Goal: Task Accomplishment & Management: Complete application form

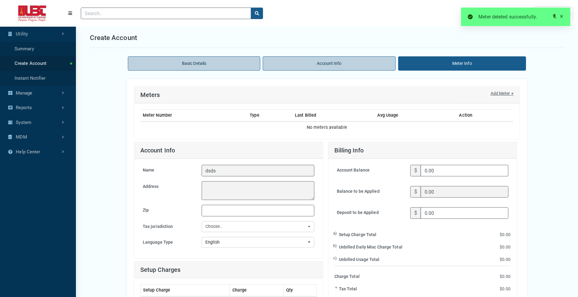
scroll to position [2, 0]
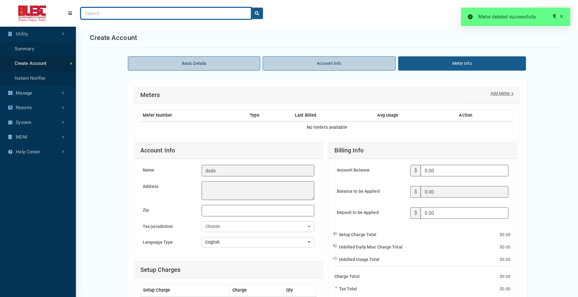
click at [166, 10] on input "Search" at bounding box center [166, 14] width 170 height 12
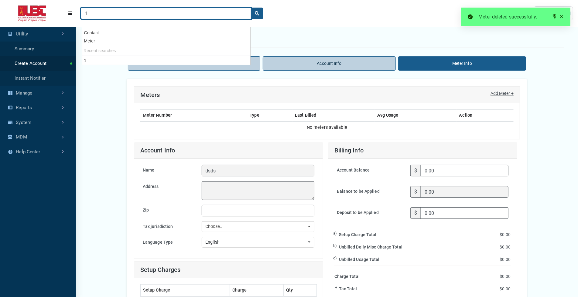
type input "1"
click at [251, 8] on button "search" at bounding box center [257, 14] width 12 height 12
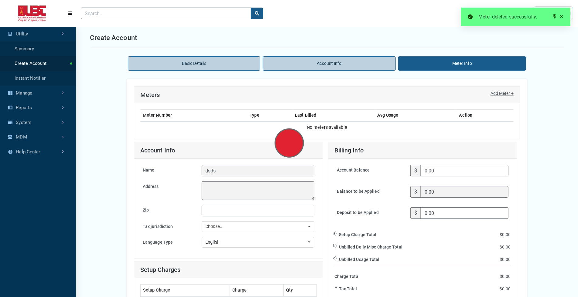
click at [559, 15] on span at bounding box center [561, 16] width 5 height 5
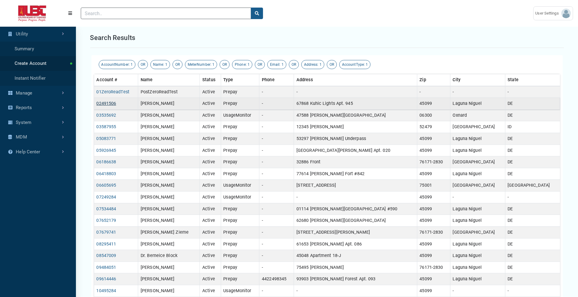
click at [116, 106] on link "02491506" at bounding box center [107, 103] width 20 height 5
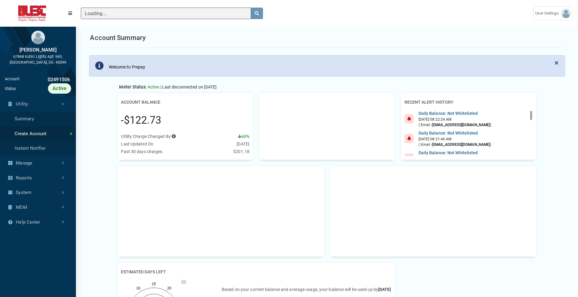
scroll to position [3, 0]
click at [47, 116] on link "Manage" at bounding box center [38, 163] width 76 height 15
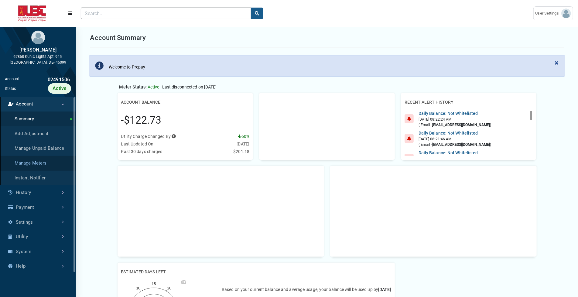
click at [45, 116] on link "Manage Meters" at bounding box center [38, 163] width 76 height 15
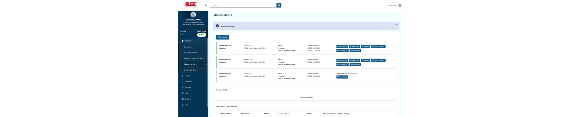
scroll to position [3, 0]
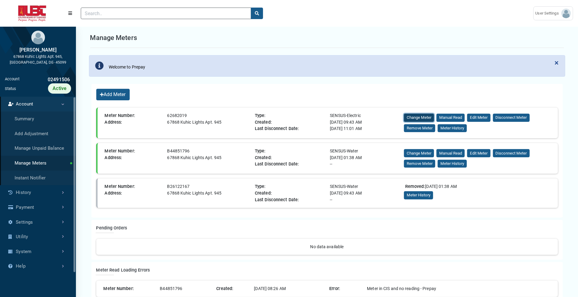
click at [428, 116] on button "Change Meter" at bounding box center [419, 118] width 30 height 8
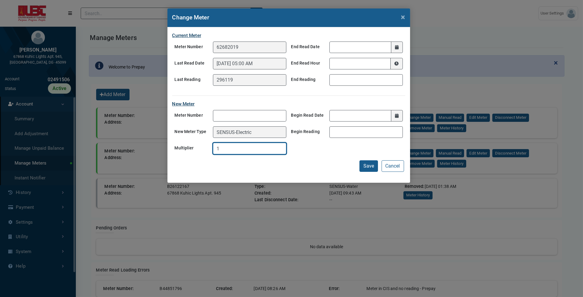
click at [239, 116] on input "1" at bounding box center [249, 149] width 73 height 12
click at [360, 116] on button "Save" at bounding box center [369, 167] width 19 height 12
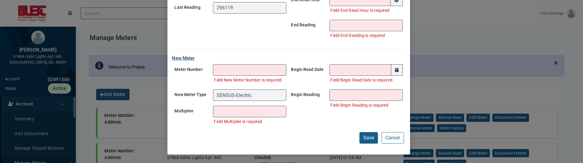
scroll to position [63, 76]
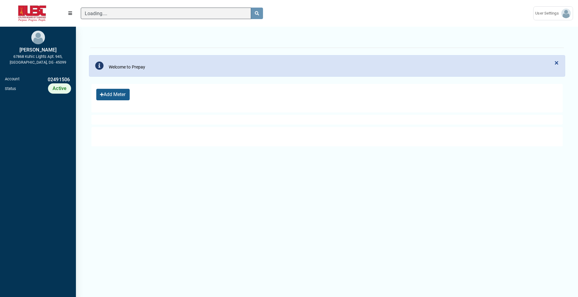
scroll to position [197, 76]
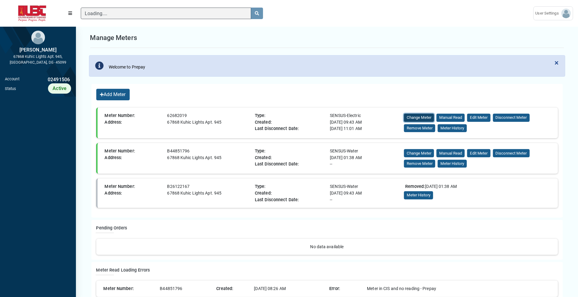
click at [428, 122] on button "Change Meter" at bounding box center [419, 118] width 30 height 8
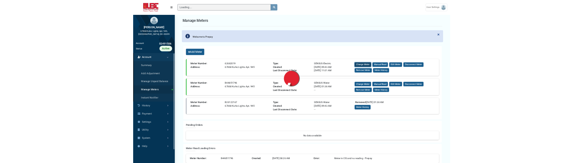
scroll to position [3, 0]
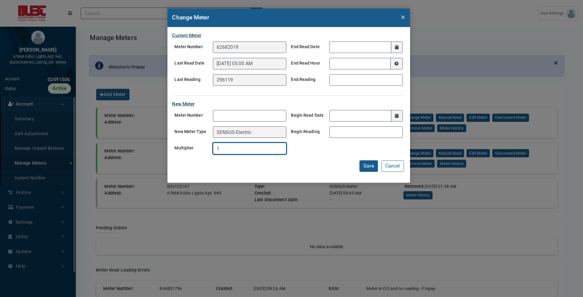
click at [231, 155] on input "1" at bounding box center [249, 149] width 73 height 12
drag, startPoint x: 265, startPoint y: 226, endPoint x: 313, endPoint y: 237, distance: 49.4
click at [270, 183] on div "Current Meter Meter Number 62682019 Last Read Date 09/24/2025 05:00 AM Last Rea…" at bounding box center [289, 105] width 243 height 156
click at [360, 172] on button "Save" at bounding box center [369, 167] width 19 height 12
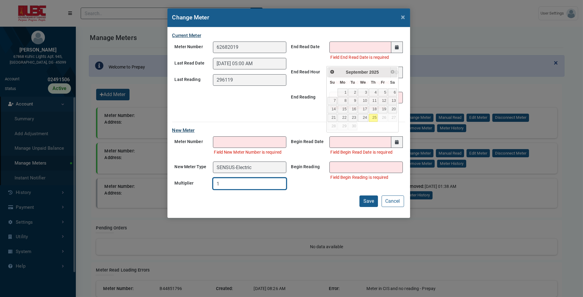
click at [222, 190] on input "1" at bounding box center [249, 184] width 73 height 12
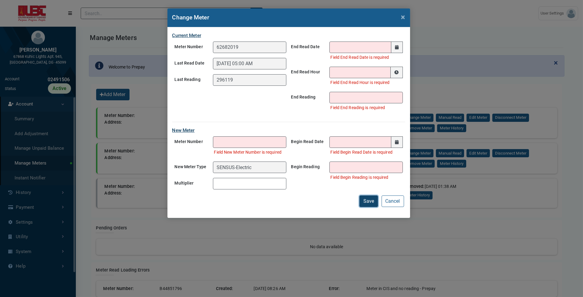
click at [360, 207] on button "Save" at bounding box center [369, 202] width 19 height 12
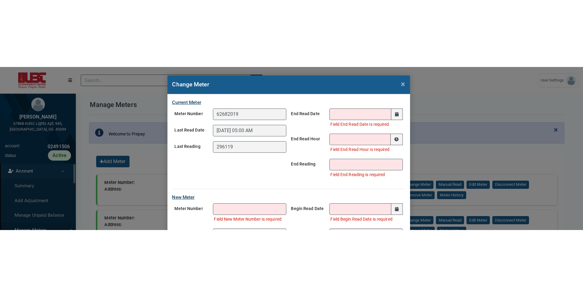
scroll to position [136, 0]
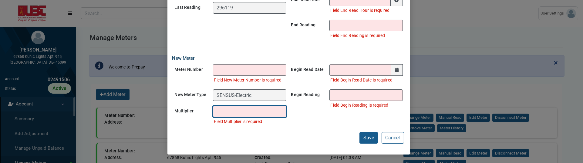
click at [224, 117] on input "text" at bounding box center [249, 112] width 73 height 12
type input "hhh"
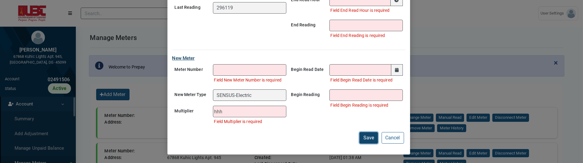
click at [360, 144] on button "Save" at bounding box center [369, 138] width 19 height 12
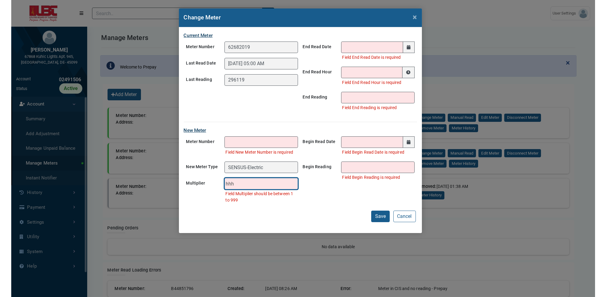
scroll to position [0, 0]
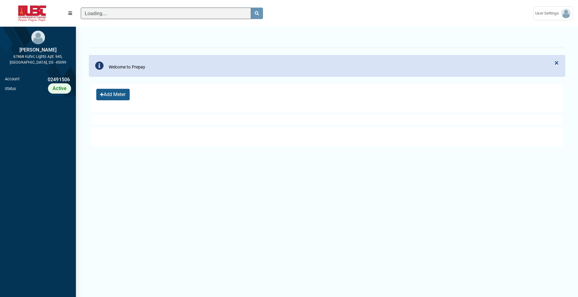
scroll to position [3, 0]
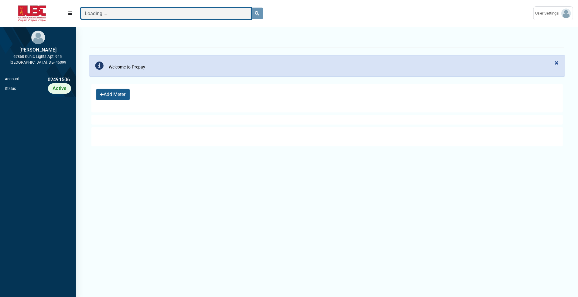
click at [108, 15] on input "Loading...." at bounding box center [166, 14] width 170 height 12
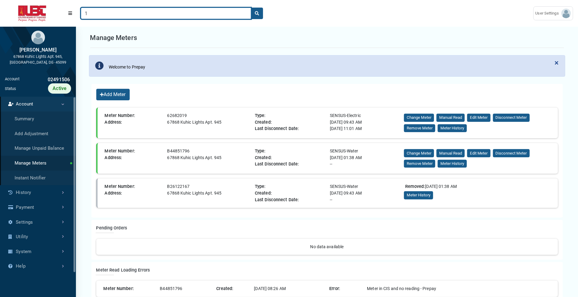
type input "1"
click at [251, 8] on button "search" at bounding box center [257, 14] width 12 height 12
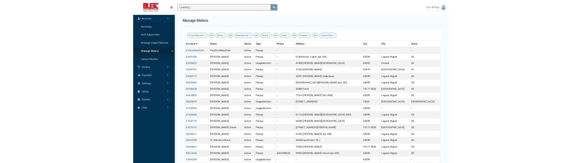
scroll to position [276, 76]
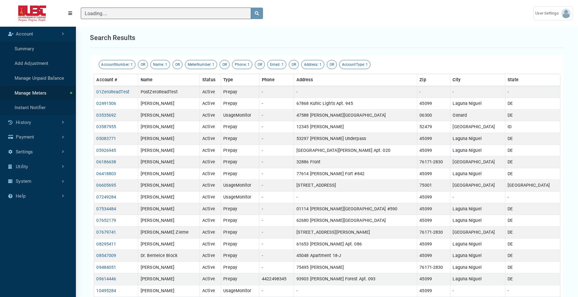
type input "1"
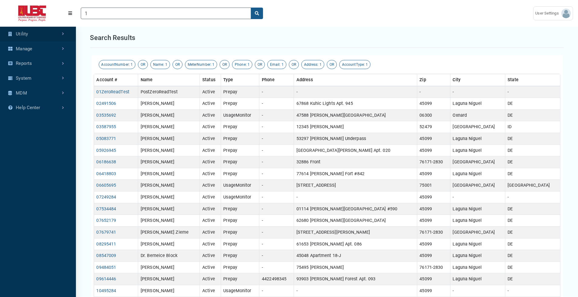
click at [40, 39] on link "Utility" at bounding box center [38, 34] width 76 height 15
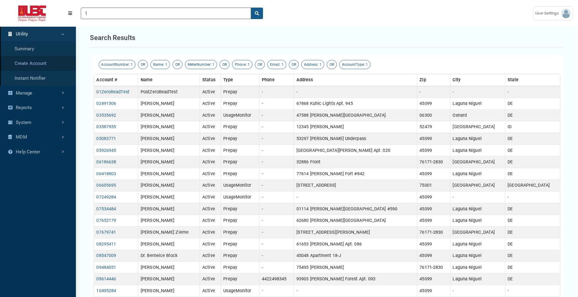
click at [42, 71] on link "Create Account" at bounding box center [38, 63] width 76 height 15
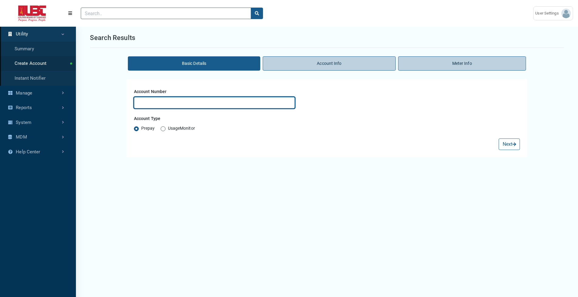
click at [215, 109] on input "text" at bounding box center [214, 103] width 161 height 12
type input "fswds"
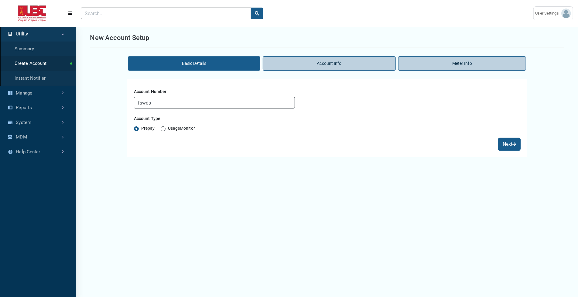
click at [514, 150] on button "Next" at bounding box center [508, 145] width 21 height 12
select select "AL"
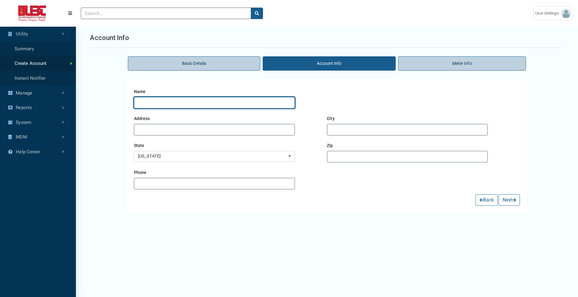
click at [219, 109] on input "text" at bounding box center [214, 103] width 161 height 12
type input "fsas"
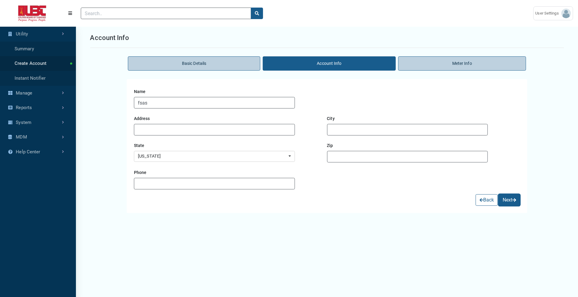
click at [510, 206] on button "Next" at bounding box center [508, 201] width 21 height 12
select select "49"
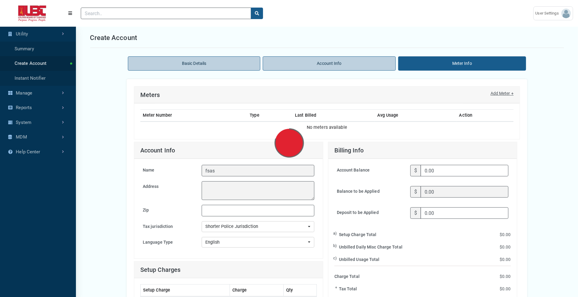
select select "Electric"
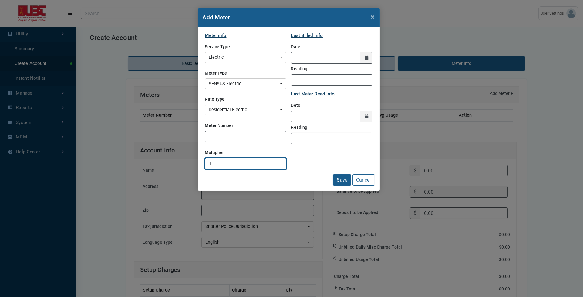
click at [242, 170] on input "1" at bounding box center [245, 164] width 81 height 12
click at [335, 186] on button "Save" at bounding box center [342, 181] width 19 height 12
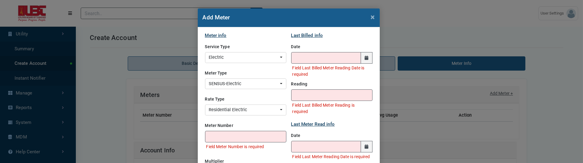
scroll to position [91, 0]
